Goal: Download file/media

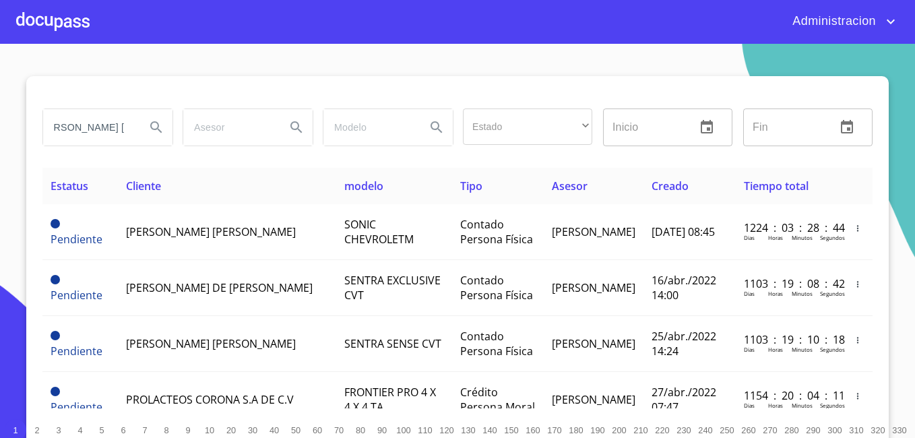
scroll to position [0, 22]
type input "[PERSON_NAME] [PERSON_NAME]"
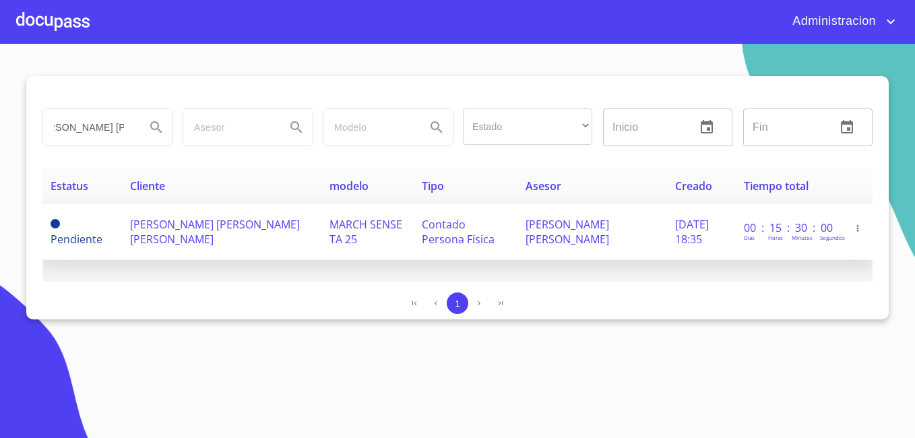
click at [183, 242] on td "[PERSON_NAME] [PERSON_NAME] [PERSON_NAME]" at bounding box center [222, 232] width 200 height 56
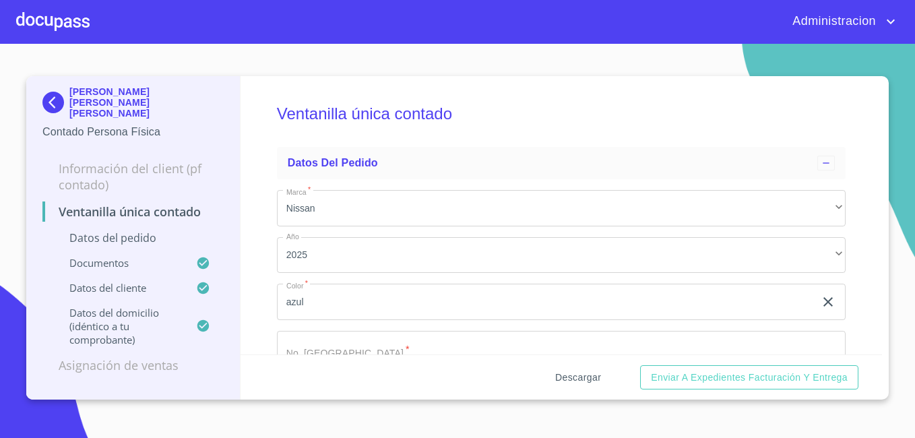
click at [588, 380] on span "Descargar" at bounding box center [578, 377] width 46 height 17
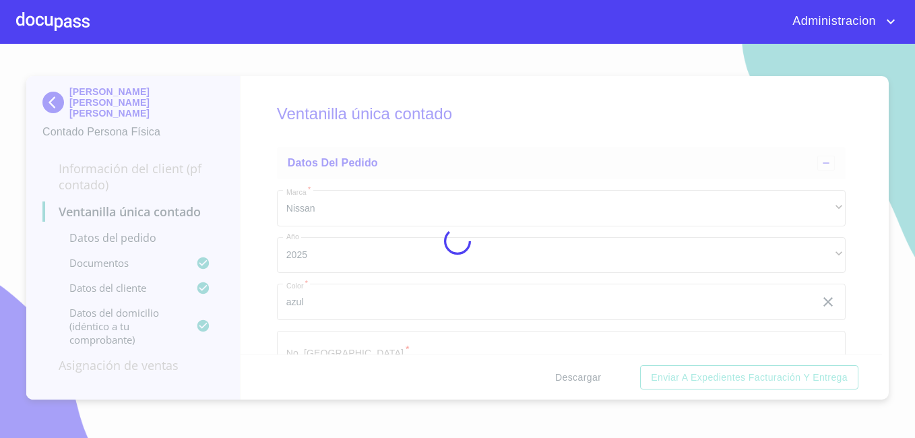
click at [588, 380] on div at bounding box center [457, 241] width 915 height 394
click at [588, 380] on div "0%" at bounding box center [457, 241] width 915 height 394
